Goal: Task Accomplishment & Management: Manage account settings

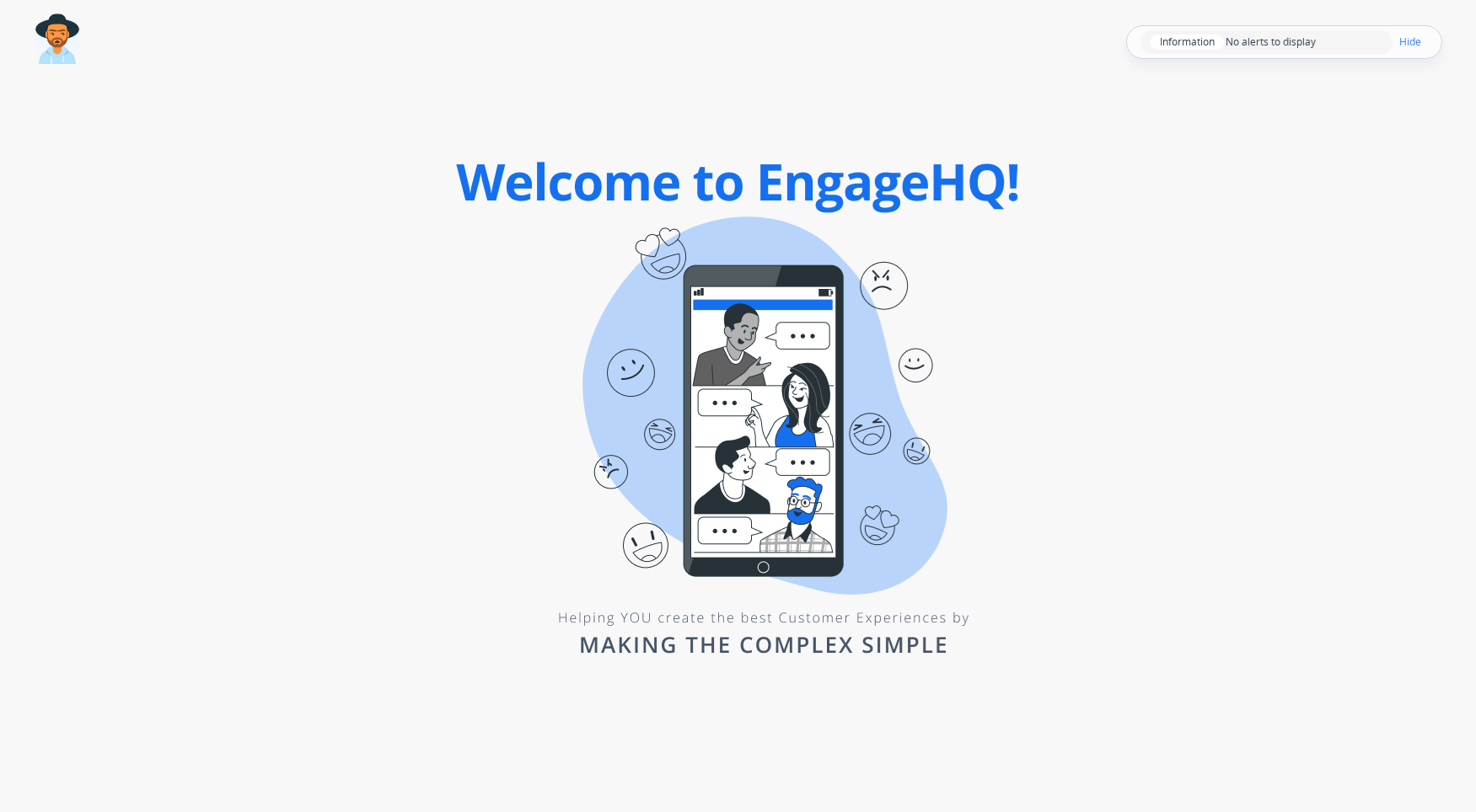
drag, startPoint x: 1227, startPoint y: 531, endPoint x: 1247, endPoint y: 477, distance: 57.6
click at [1228, 531] on div "Unidentified AWSID: 1234gj5h232 Information No alerts to display Hide Time left…" at bounding box center [738, 406] width 1476 height 812
click at [56, 48] on img at bounding box center [57, 38] width 48 height 50
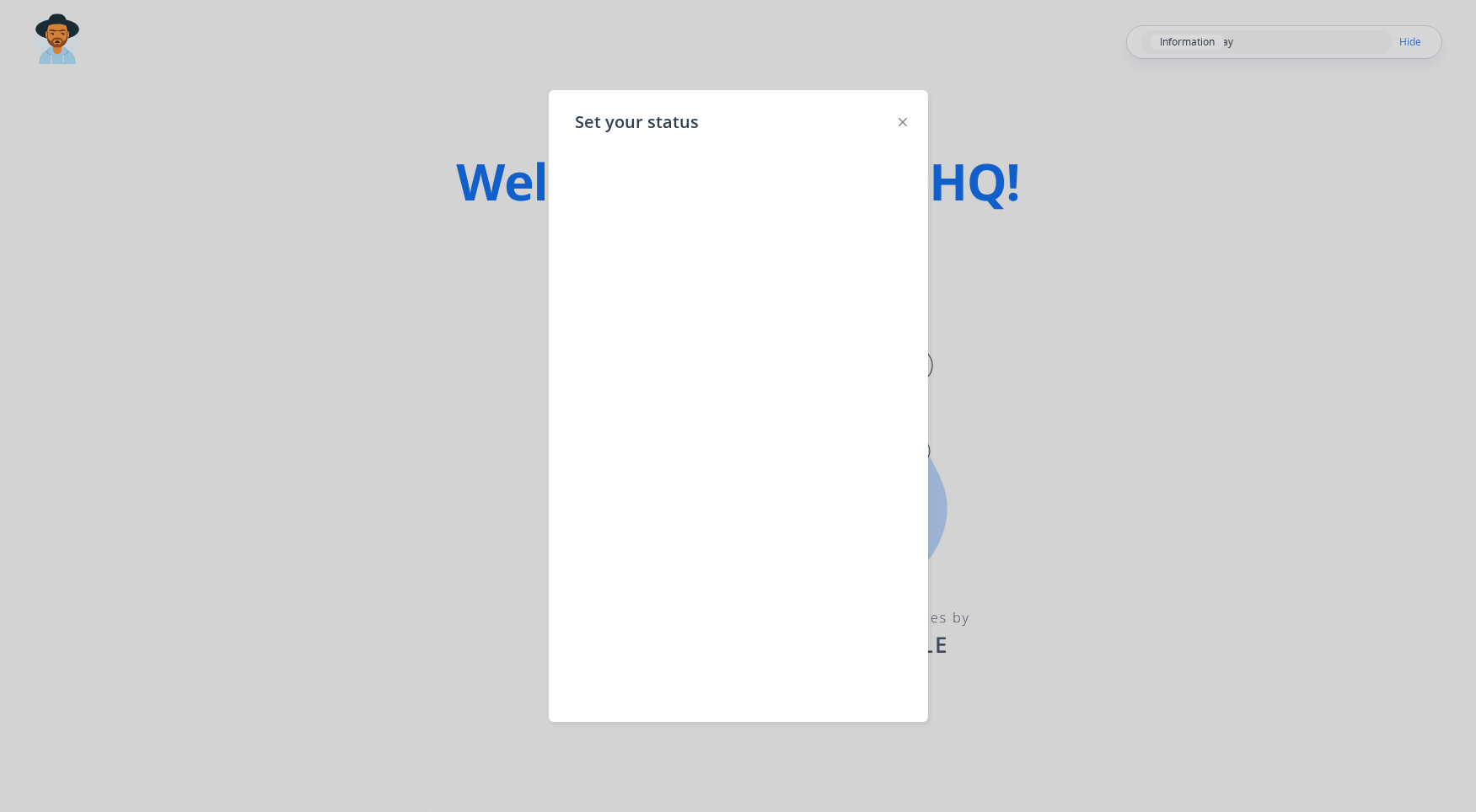
click at [895, 123] on div "Set your status" at bounding box center [738, 406] width 379 height 632
click at [904, 120] on img at bounding box center [902, 122] width 9 height 9
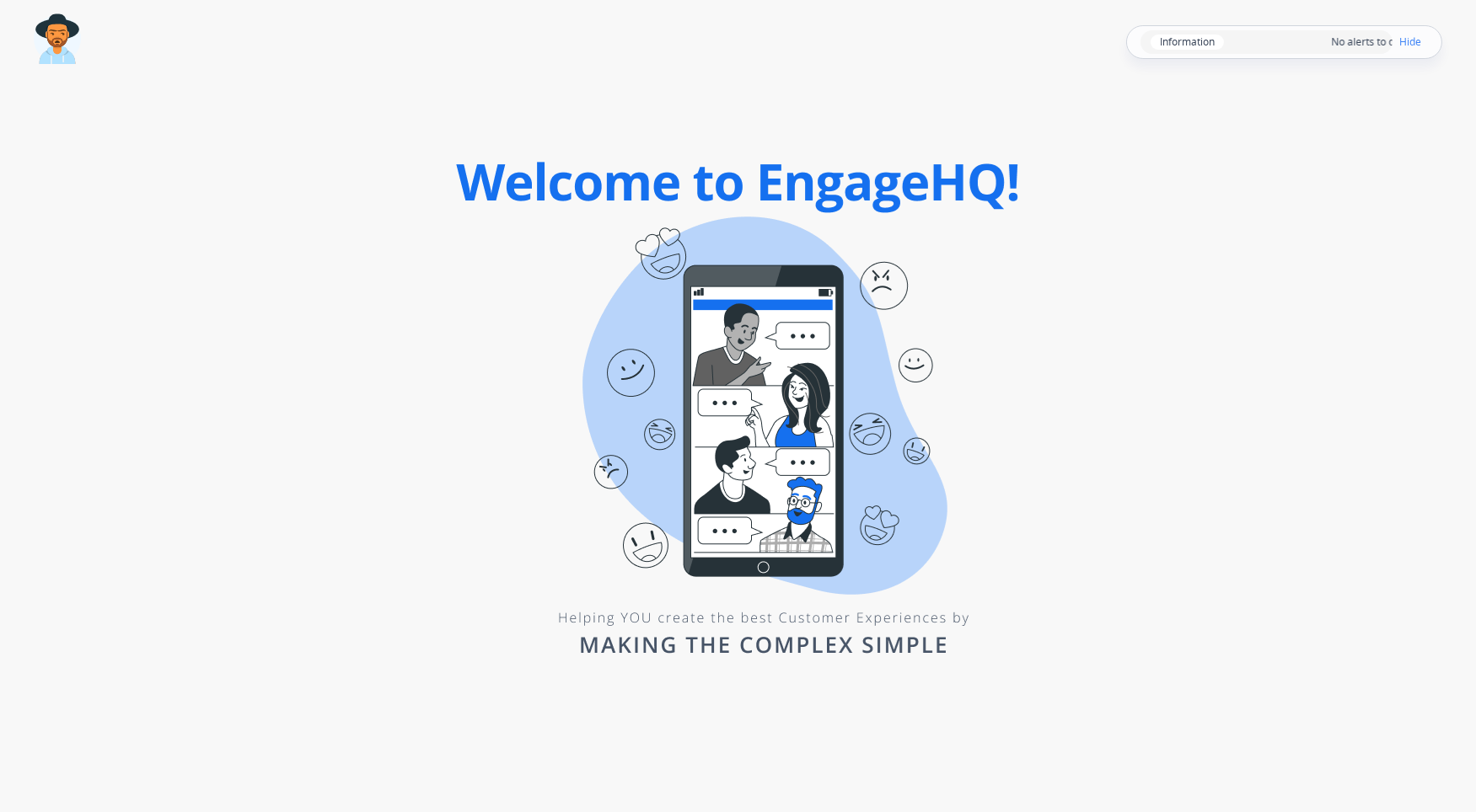
click at [1180, 289] on div "Unidentified AWSID: 1234gj5h232 Information No alerts to display Hide Time left…" at bounding box center [738, 406] width 1476 height 812
drag, startPoint x: 1068, startPoint y: 618, endPoint x: 1210, endPoint y: 631, distance: 142.6
click at [1087, 620] on div "Unidentified AWSID: 1234gj5h232 Information No alerts to display Hide Time left…" at bounding box center [738, 406] width 1476 height 812
click at [1421, 44] on div "Time left 00:00:00 play_circle_filled On Break 10 min radio_button_unchecked 15…" at bounding box center [738, 57] width 1476 height 81
click at [1418, 42] on div "Time left 00:00:00 play_circle_filled On Break 10 min radio_button_unchecked 15…" at bounding box center [738, 57] width 1476 height 81
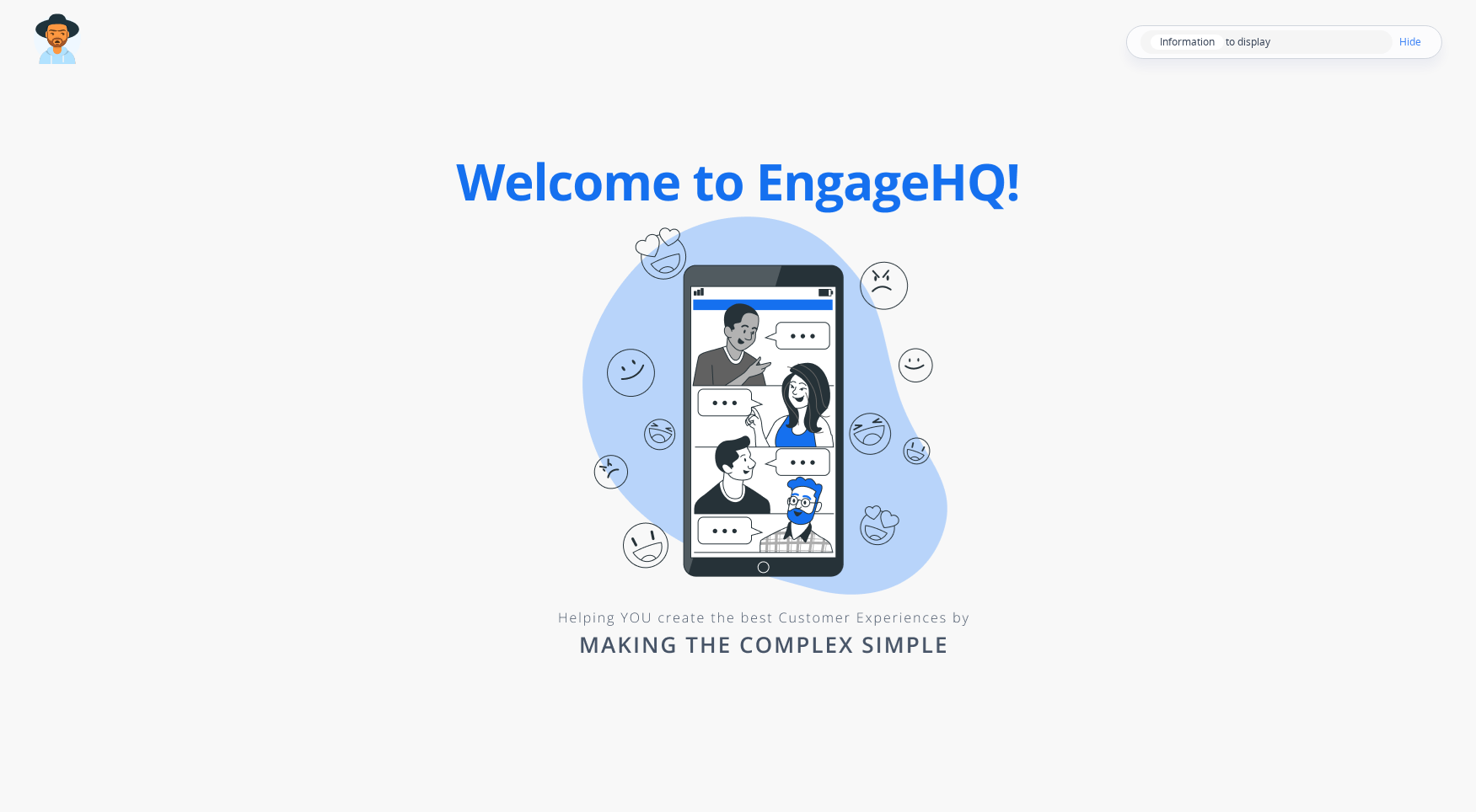
click at [1415, 40] on div "Time left 00:00:00 play_circle_filled On Break 10 min radio_button_unchecked 15…" at bounding box center [738, 57] width 1476 height 81
click at [1409, 39] on div "Time left 00:00:00 play_circle_filled On Break 10 min radio_button_unchecked 15…" at bounding box center [738, 57] width 1476 height 81
drag, startPoint x: 338, startPoint y: 158, endPoint x: 334, endPoint y: 137, distance: 21.4
